Goal: Task Accomplishment & Management: Complete application form

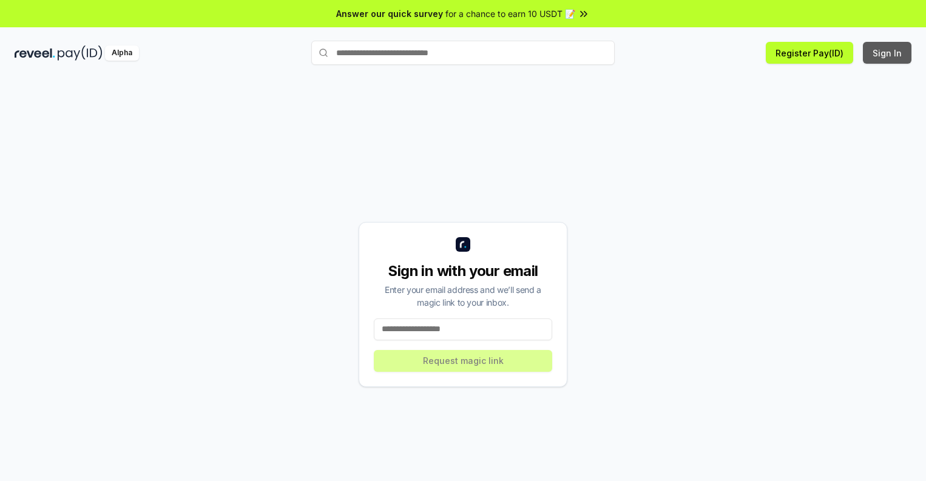
click at [887, 53] on button "Sign In" at bounding box center [887, 53] width 49 height 22
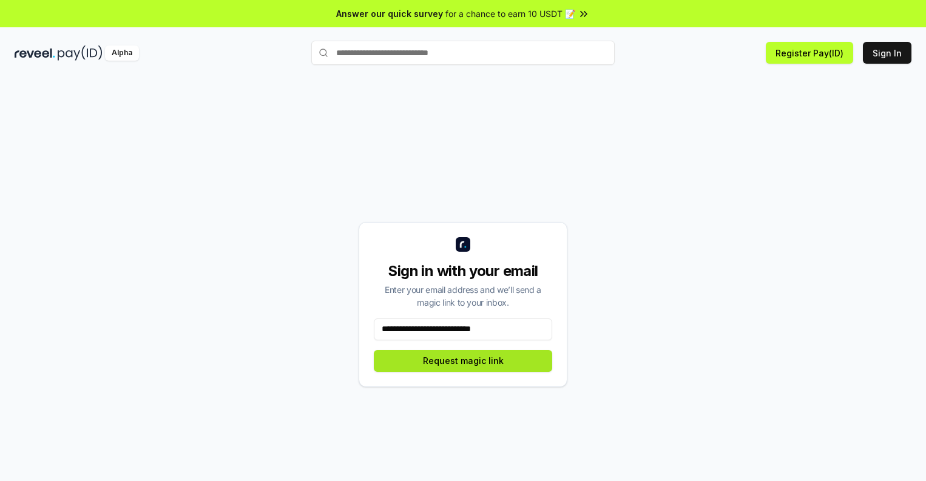
type input "**********"
click at [463, 360] on button "Request magic link" at bounding box center [463, 361] width 178 height 22
